Goal: Task Accomplishment & Management: Manage account settings

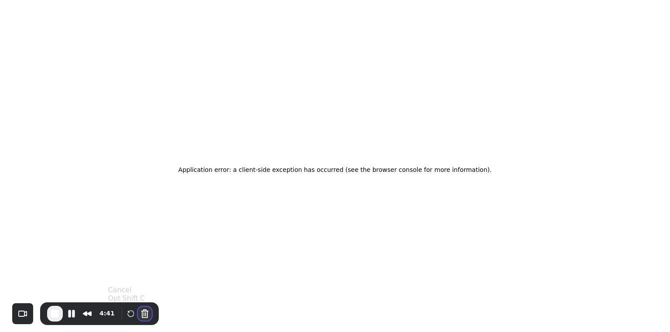
click at [141, 310] on button "Cancel Recording" at bounding box center [145, 314] width 14 height 14
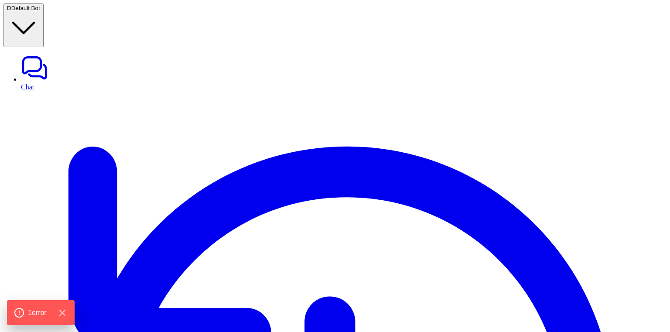
type textarea "**********"
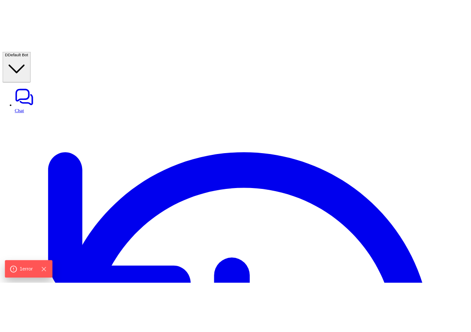
scroll to position [232, 0]
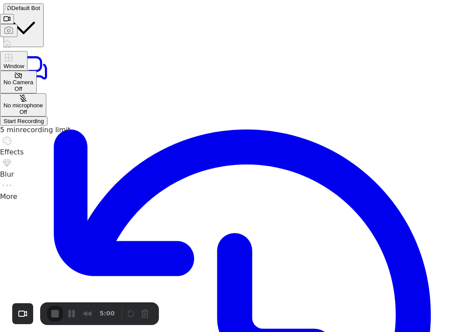
click at [24, 63] on div "Window" at bounding box center [13, 60] width 21 height 17
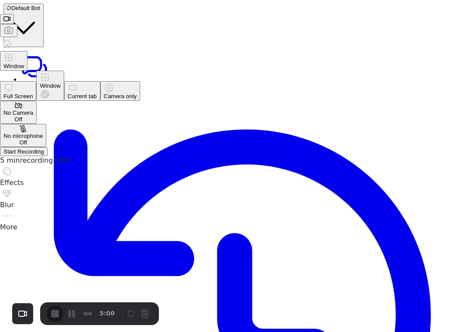
click at [100, 91] on button "Current tab" at bounding box center [82, 91] width 36 height 20
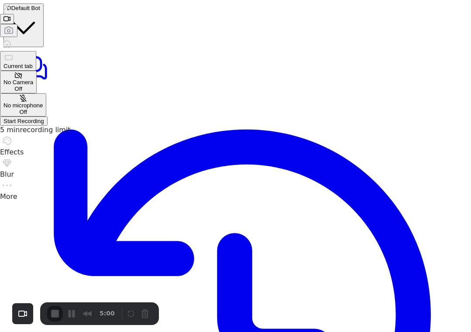
click at [33, 63] on span "Current tab" at bounding box center [17, 66] width 29 height 7
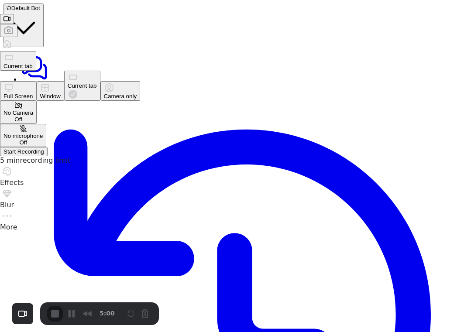
click at [60, 93] on div "Window" at bounding box center [50, 96] width 21 height 7
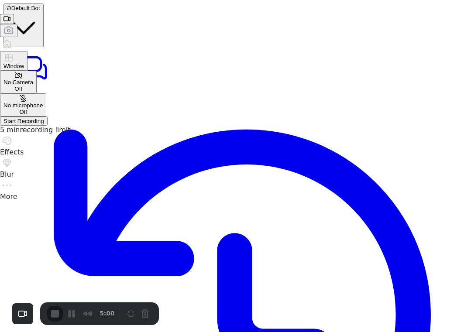
click at [44, 124] on span "Start Recording" at bounding box center [23, 121] width 41 height 7
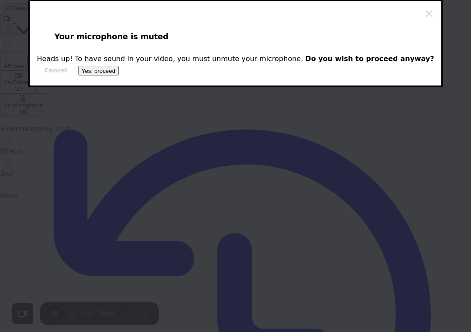
click at [115, 74] on span "Yes, proceed" at bounding box center [99, 71] width 34 height 7
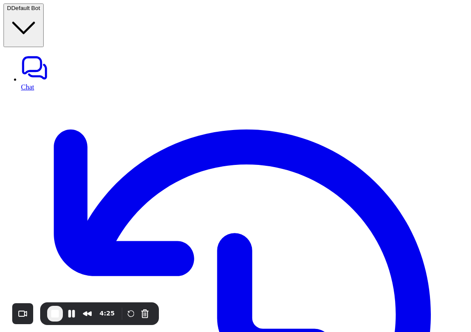
click at [73, 314] on button "Pause Recording" at bounding box center [72, 314] width 14 height 14
